Goal: Find contact information: Obtain details needed to contact an individual or organization

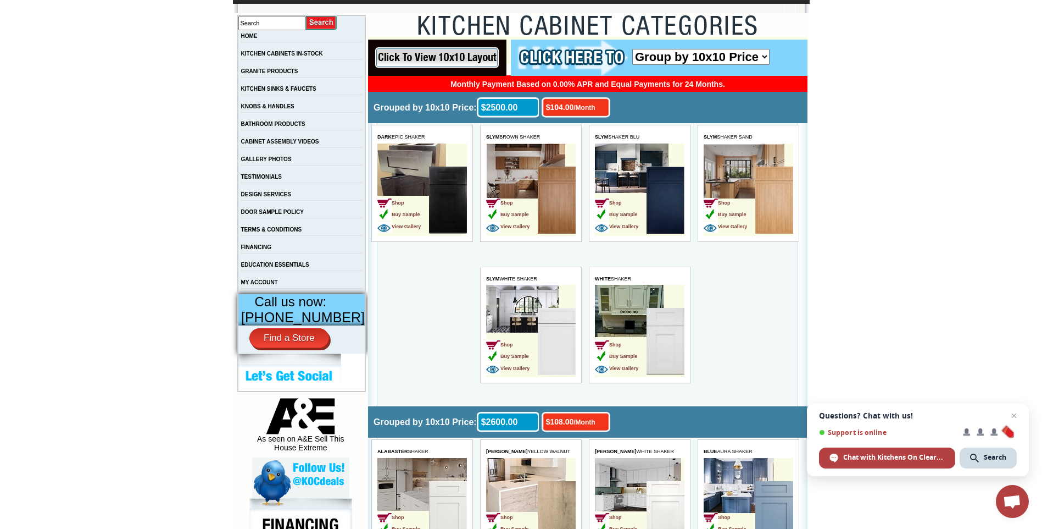
scroll to position [220, 0]
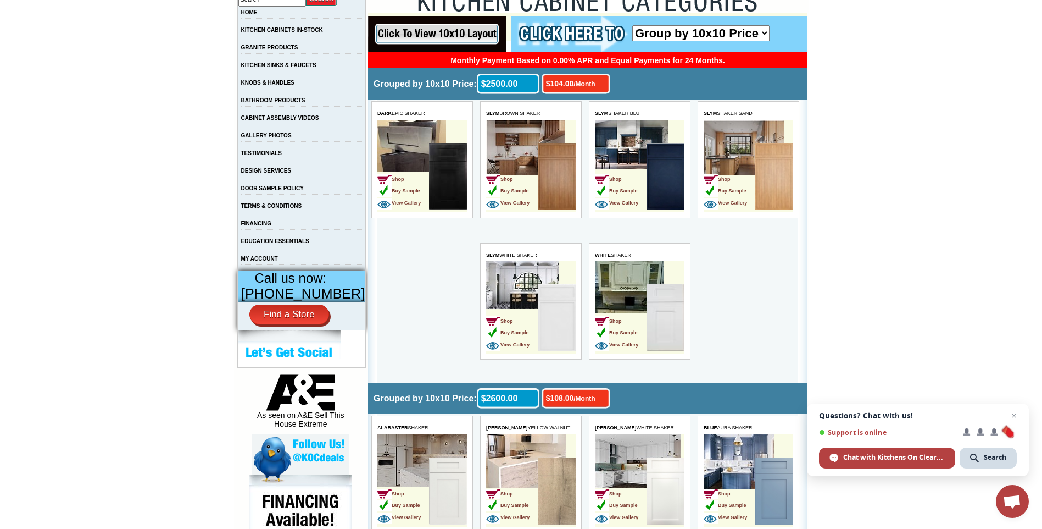
click at [631, 271] on td "Shop Buy Sample View Gallery" at bounding box center [640, 307] width 90 height 92
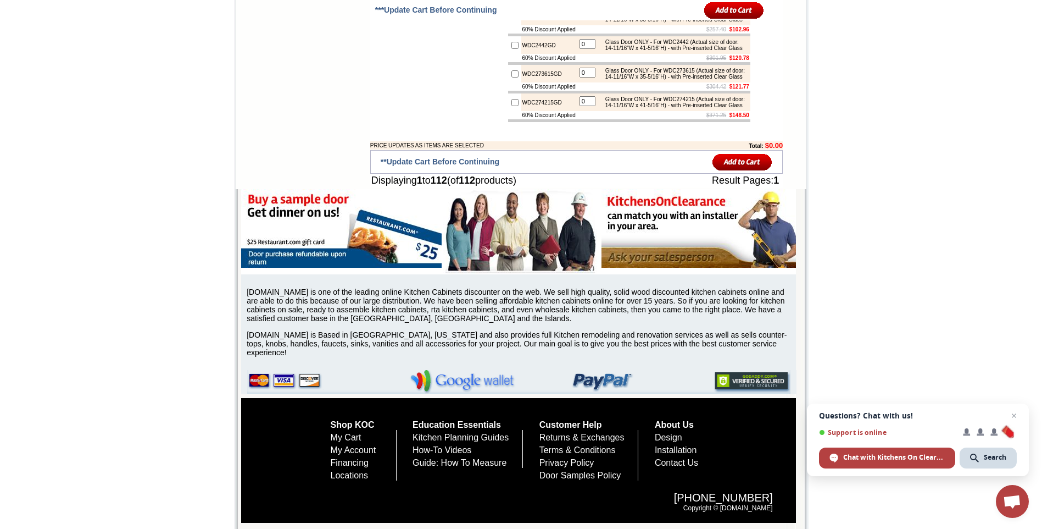
scroll to position [4869, 0]
click at [695, 461] on link "Contact Us" at bounding box center [676, 462] width 43 height 9
